Goal: Navigation & Orientation: Find specific page/section

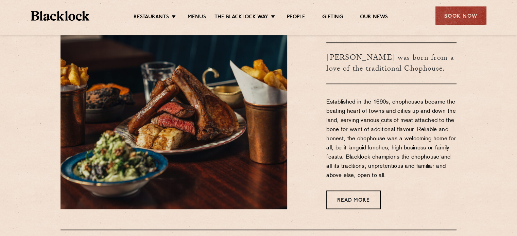
scroll to position [272, 0]
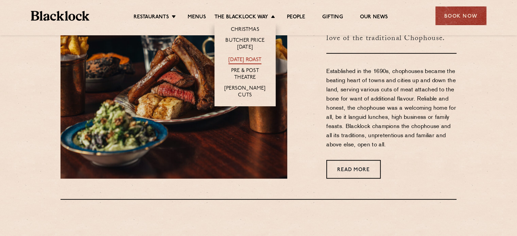
click at [258, 58] on link "[DATE] Roast" at bounding box center [244, 60] width 33 height 7
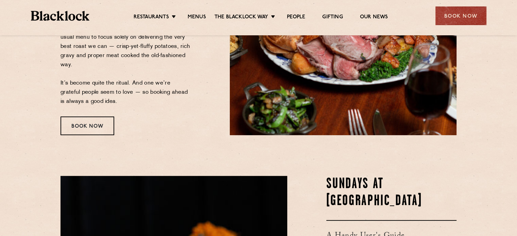
scroll to position [85, 0]
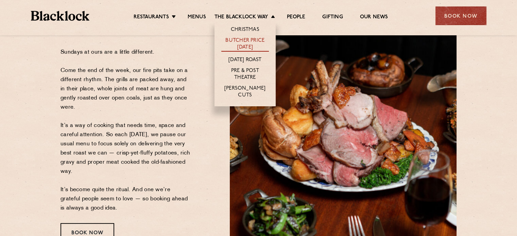
click at [255, 38] on link "Butcher Price [DATE]" at bounding box center [245, 44] width 48 height 14
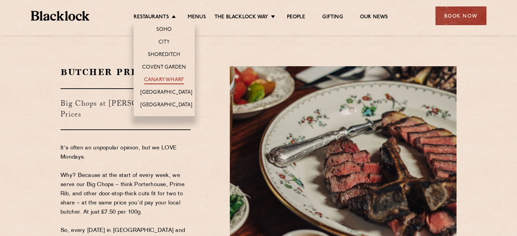
click at [179, 79] on link "Canary Wharf" at bounding box center [164, 80] width 40 height 7
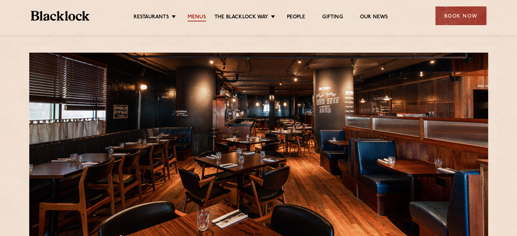
click at [201, 20] on link "Menus" at bounding box center [197, 17] width 18 height 7
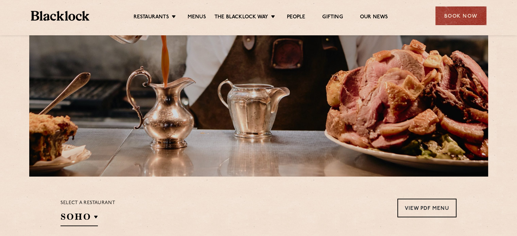
scroll to position [34, 0]
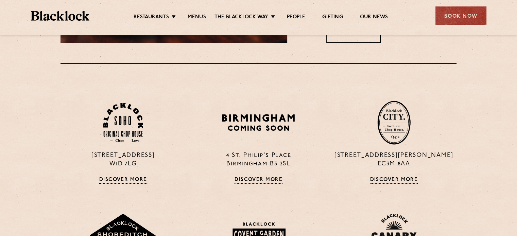
scroll to position [442, 0]
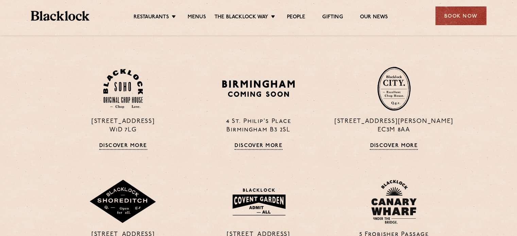
click at [372, 101] on div at bounding box center [393, 89] width 75 height 44
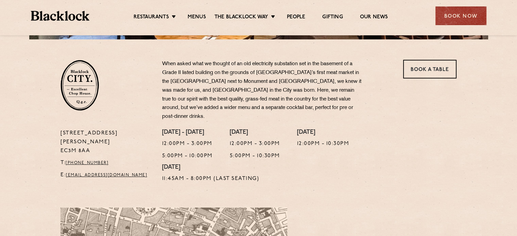
scroll to position [204, 0]
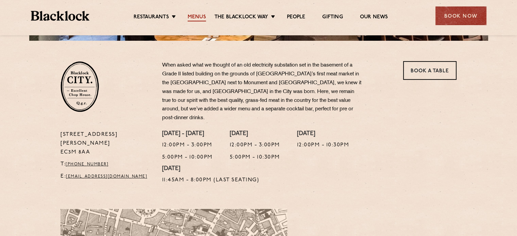
click at [199, 18] on link "Menus" at bounding box center [197, 17] width 18 height 7
